Goal: Task Accomplishment & Management: Manage account settings

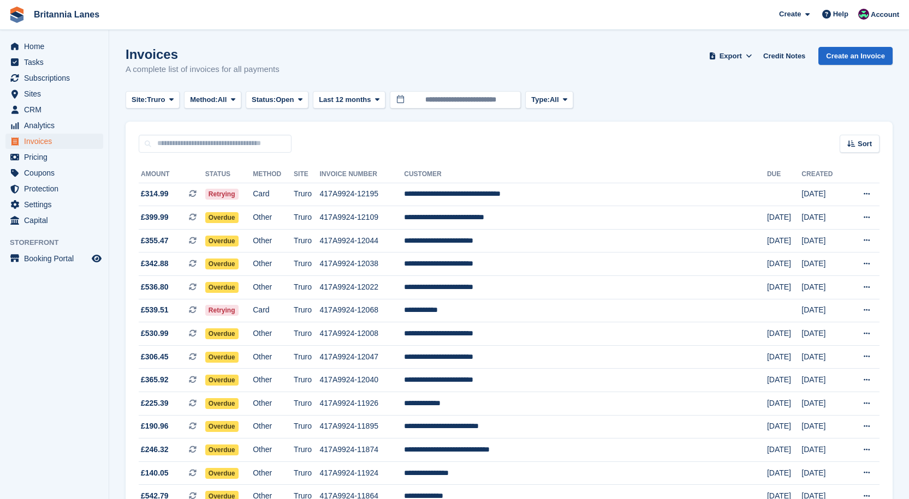
scroll to position [164, 0]
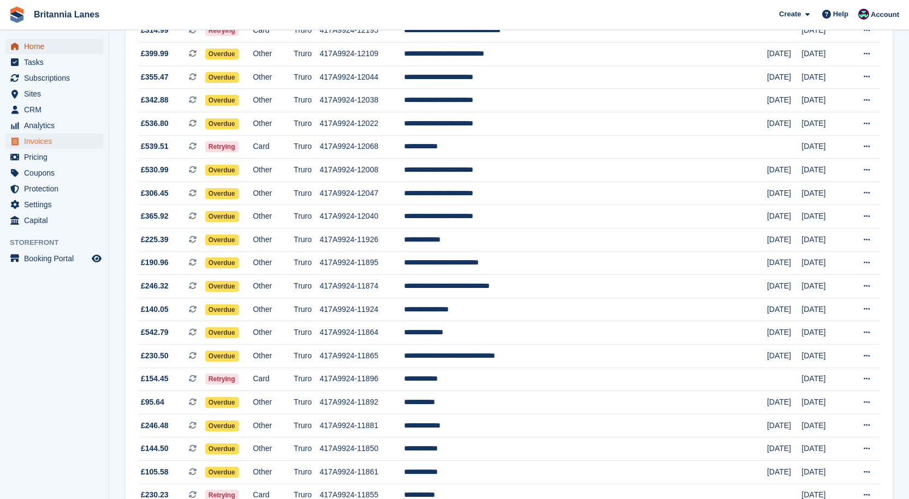
click at [52, 40] on span "Home" at bounding box center [56, 46] width 65 height 15
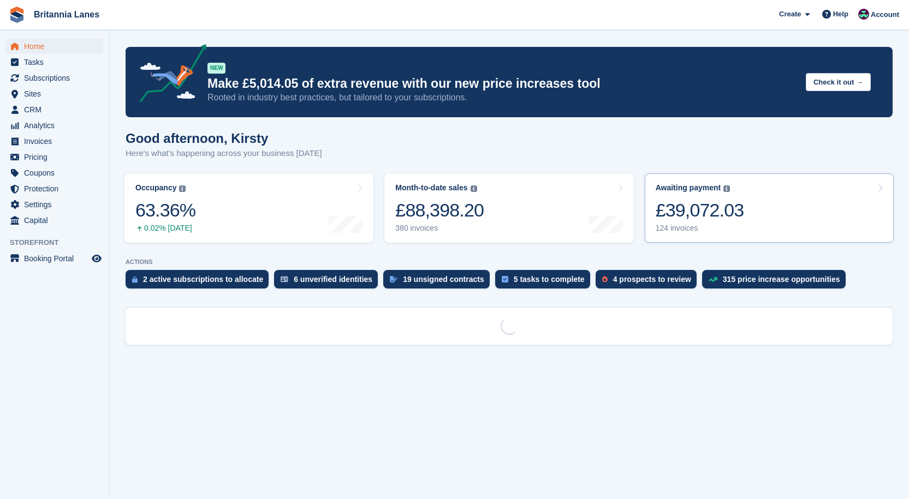
click at [764, 199] on link "Awaiting payment The total outstanding balance on all open invoices. £39,072.03…" at bounding box center [769, 208] width 249 height 69
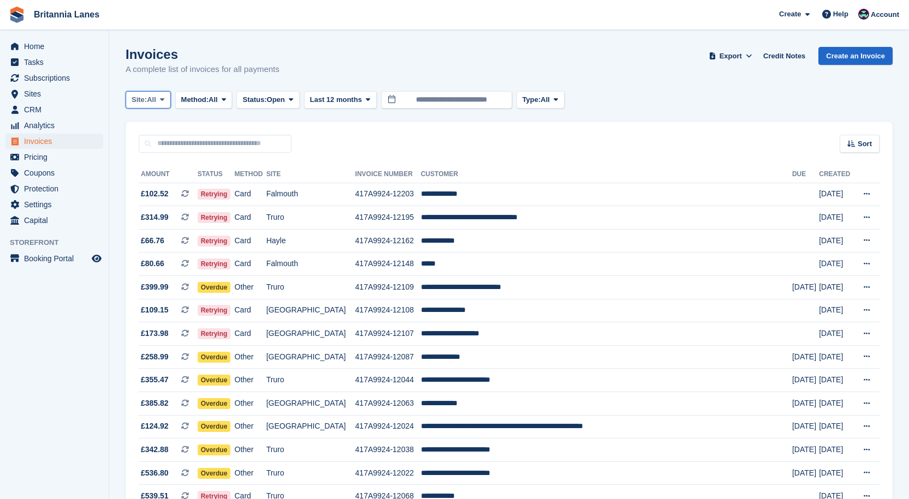
click at [151, 104] on span "All" at bounding box center [151, 99] width 9 height 11
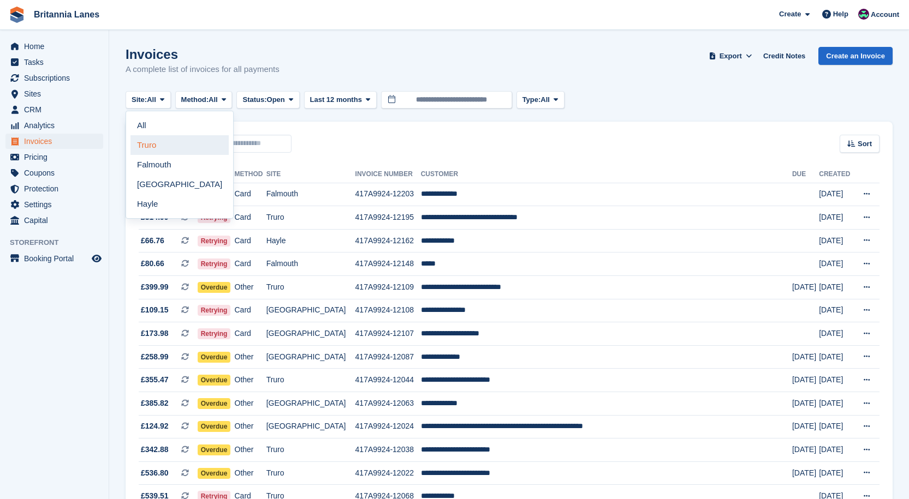
click at [167, 151] on link "Truro" at bounding box center [179, 145] width 98 height 20
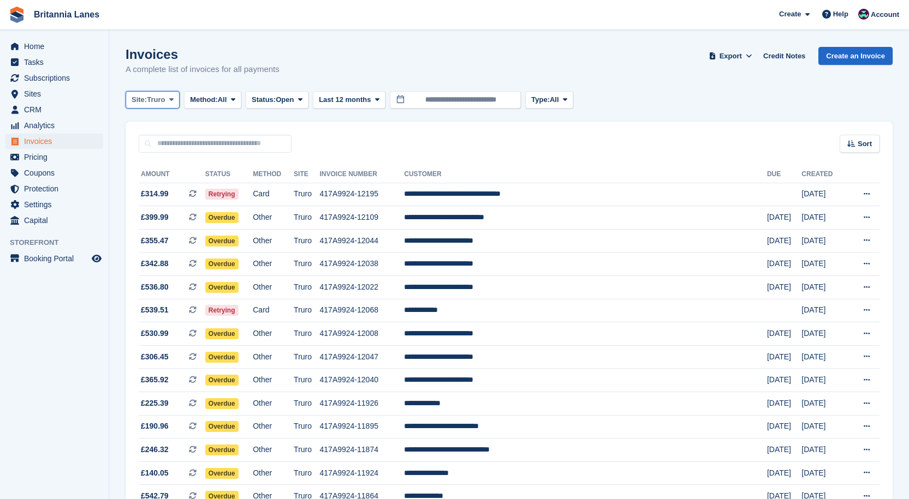
click at [158, 99] on span "Truro" at bounding box center [156, 99] width 18 height 11
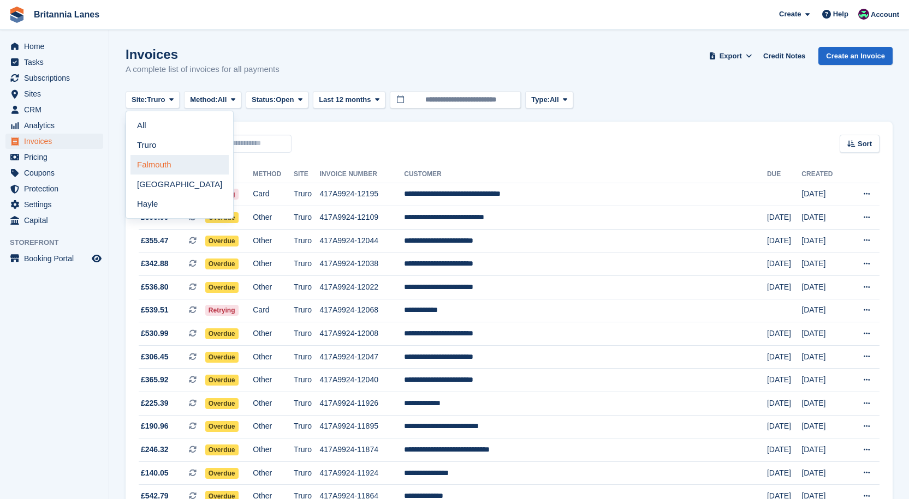
click at [171, 164] on link "Falmouth" at bounding box center [179, 165] width 98 height 20
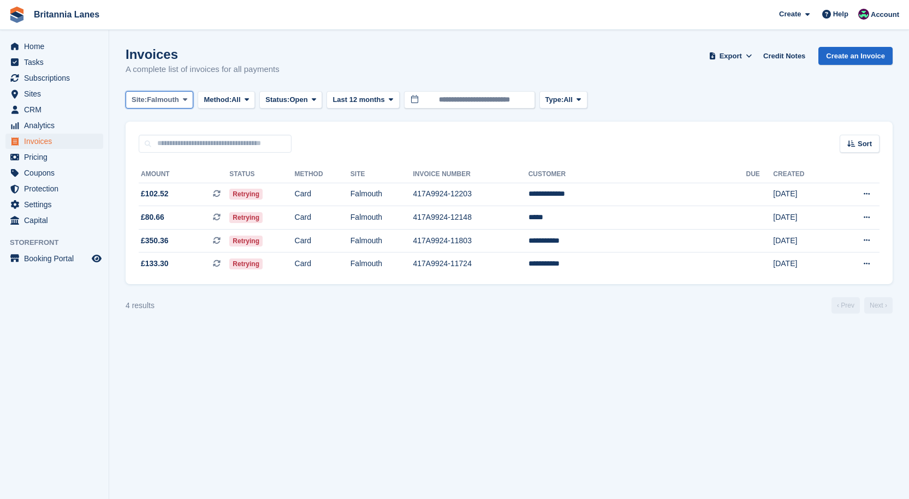
click at [149, 103] on span "Falmouth" at bounding box center [163, 99] width 32 height 11
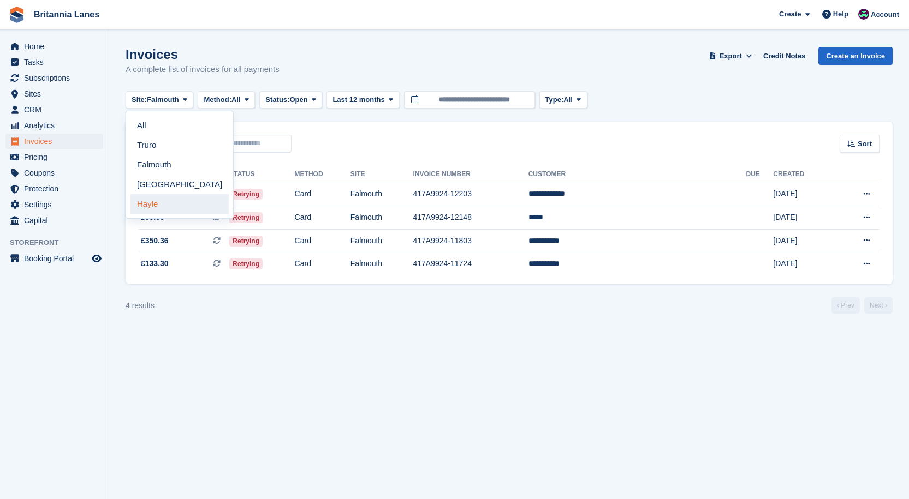
click at [144, 205] on link "Hayle" at bounding box center [179, 204] width 98 height 20
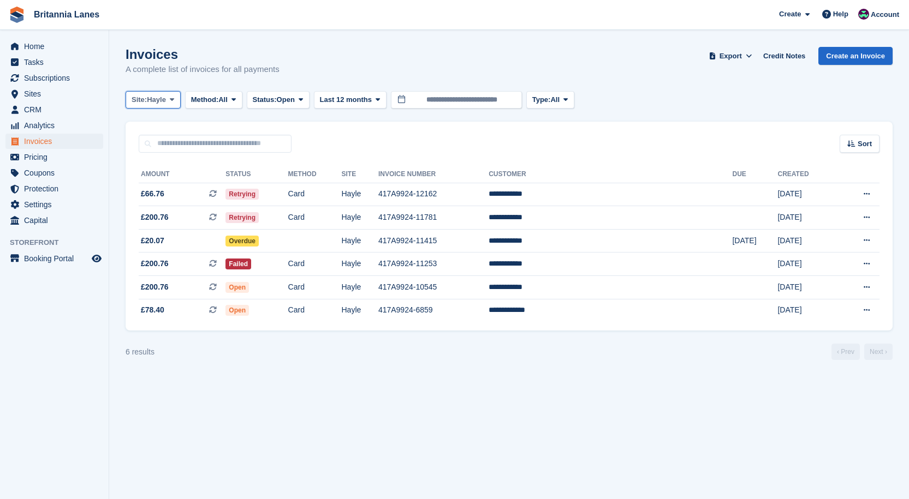
click at [158, 105] on button "Site: Hayle" at bounding box center [153, 100] width 55 height 18
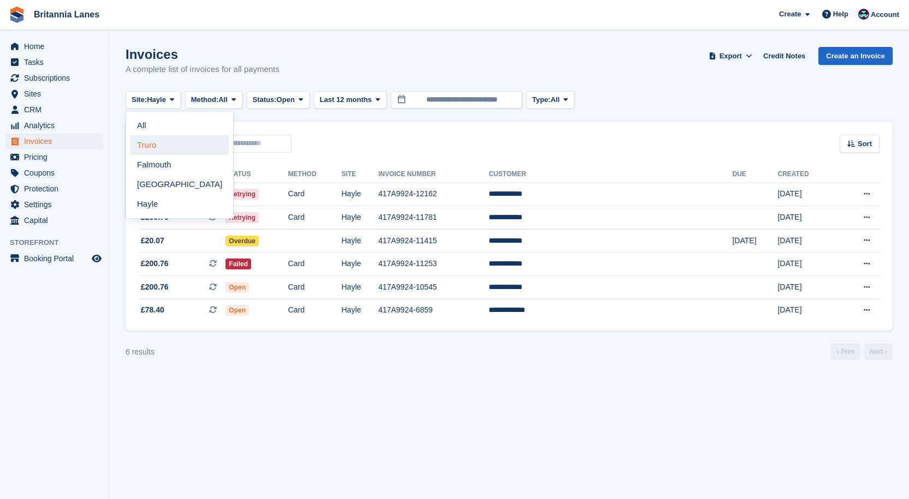
click at [153, 147] on link "Truro" at bounding box center [179, 145] width 98 height 20
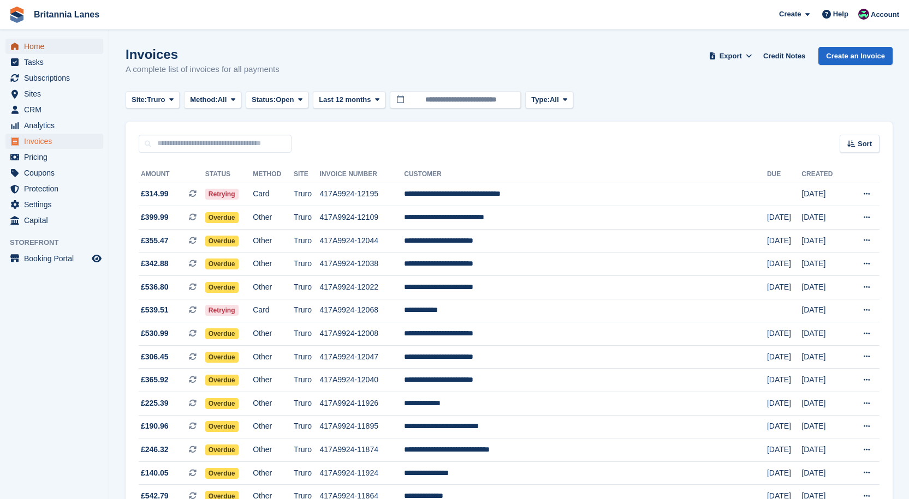
drag, startPoint x: 27, startPoint y: 44, endPoint x: 34, endPoint y: 47, distance: 7.1
click at [27, 44] on span "Home" at bounding box center [56, 46] width 65 height 15
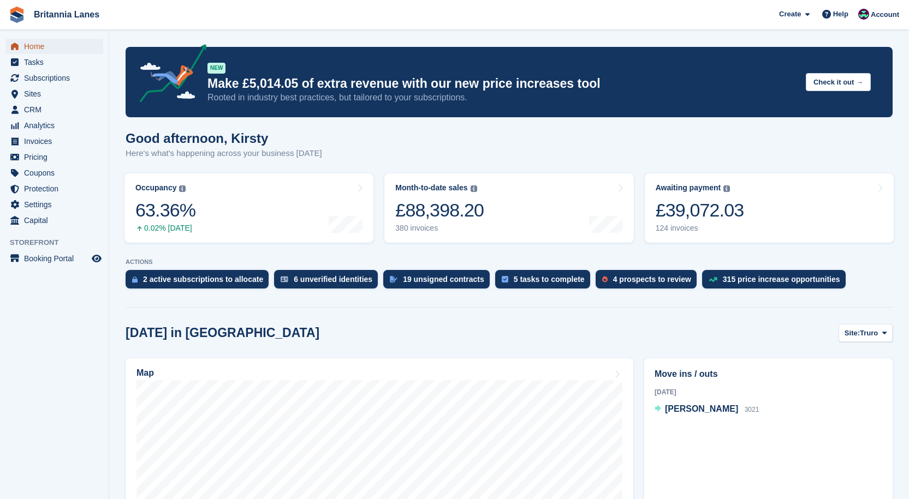
click at [39, 41] on span "Home" at bounding box center [56, 46] width 65 height 15
click at [880, 9] on span "Account" at bounding box center [884, 14] width 28 height 11
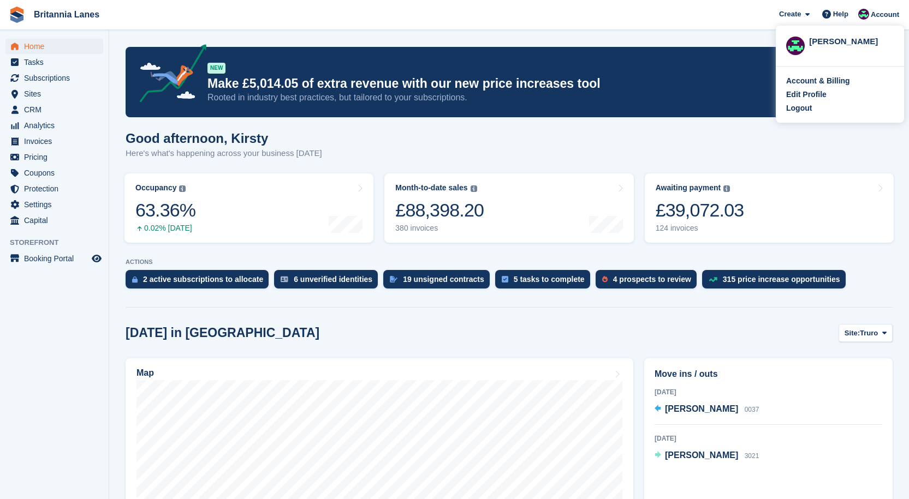
click at [803, 105] on div "Logout" at bounding box center [799, 108] width 26 height 11
